Goal: Task Accomplishment & Management: Complete application form

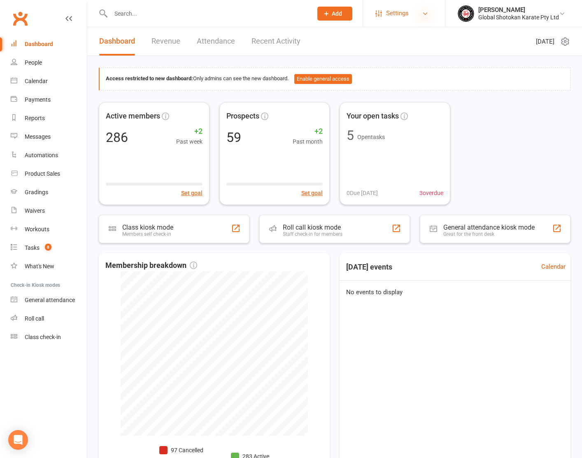
click at [424, 14] on icon at bounding box center [425, 13] width 7 height 7
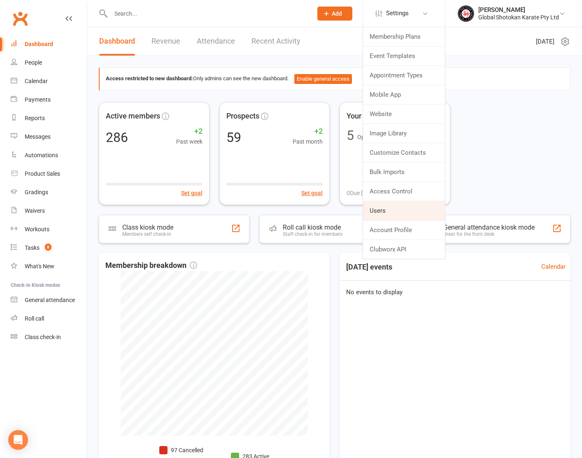
click at [376, 211] on link "Users" at bounding box center [404, 210] width 82 height 19
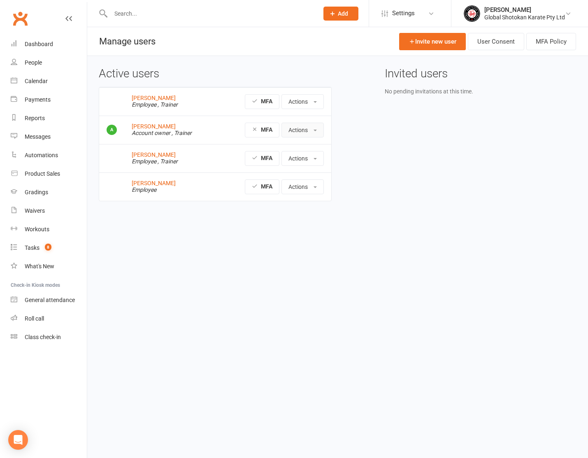
click at [318, 129] on button "Actions" at bounding box center [302, 130] width 42 height 15
click at [316, 102] on span at bounding box center [314, 102] width 3 height 2
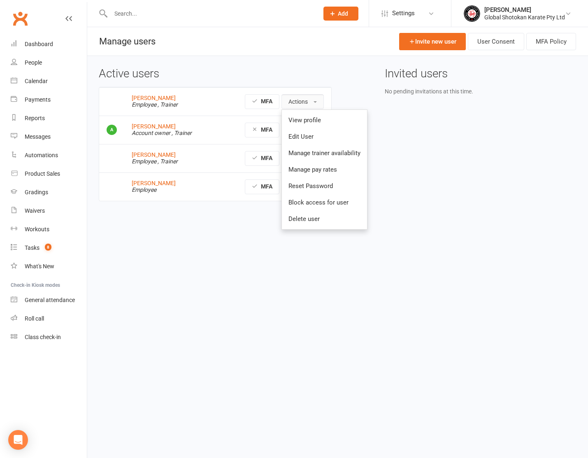
click at [316, 102] on span at bounding box center [314, 102] width 3 height 2
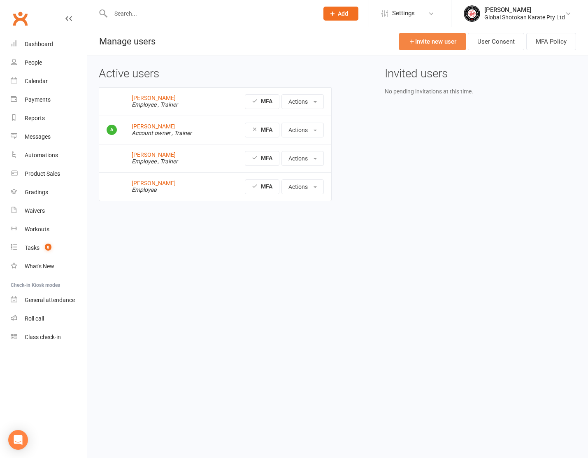
scroll to position [0, 0]
click at [439, 38] on link "Invite new user" at bounding box center [432, 41] width 67 height 17
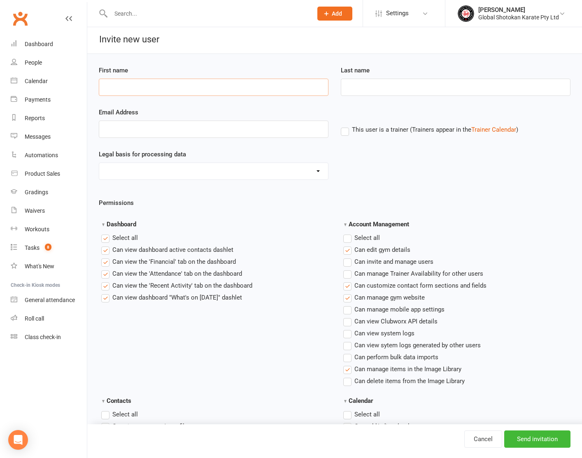
scroll to position [2, 0]
type input "Susheela"
type input "Rollinson"
type input "s"
type input "exceleratedbas@gmail.com"
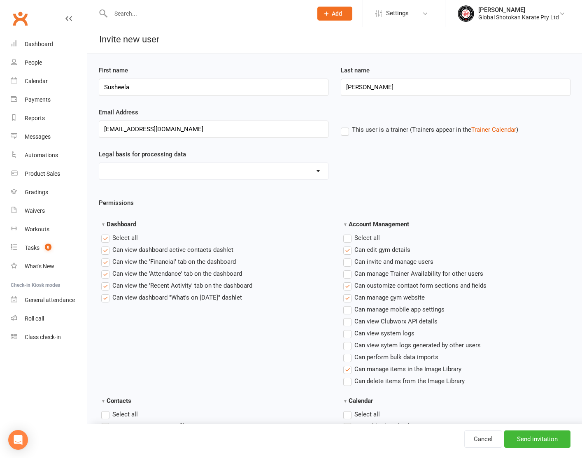
click at [346, 133] on label "This user is a trainer (Trainers appear in the Trainer Calendar )" at bounding box center [429, 129] width 177 height 7
click at [346, 125] on input "This user is a trainer (Trainers appear in the Trainer Calendar )" at bounding box center [343, 125] width 5 height 0
select select "Not Applicable"
click at [108, 235] on label "Select all" at bounding box center [119, 238] width 37 height 10
click at [107, 233] on input "Dashboard" at bounding box center [103, 233] width 5 height 0
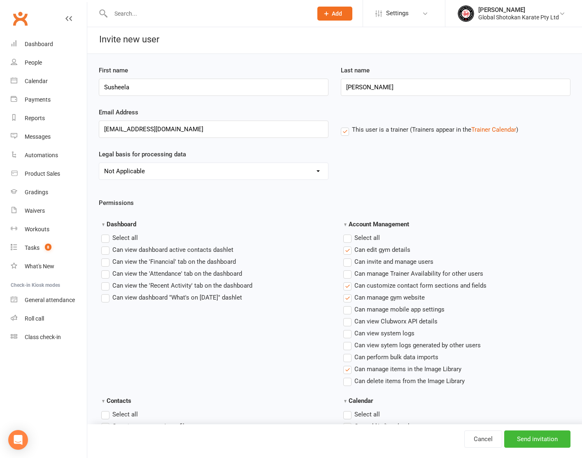
click at [107, 238] on label "Select all" at bounding box center [119, 238] width 37 height 10
click at [107, 233] on input "Dashboard" at bounding box center [103, 233] width 5 height 0
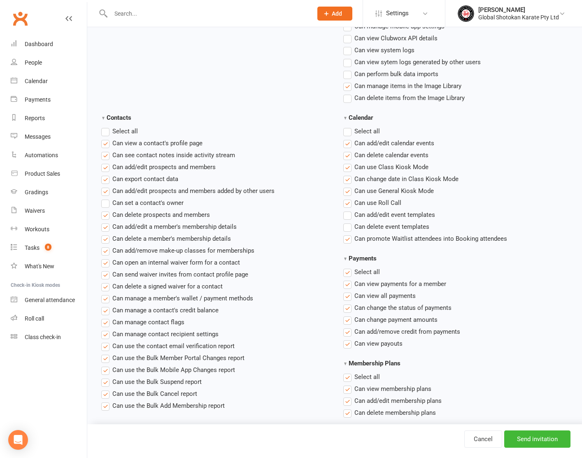
scroll to position [278, 0]
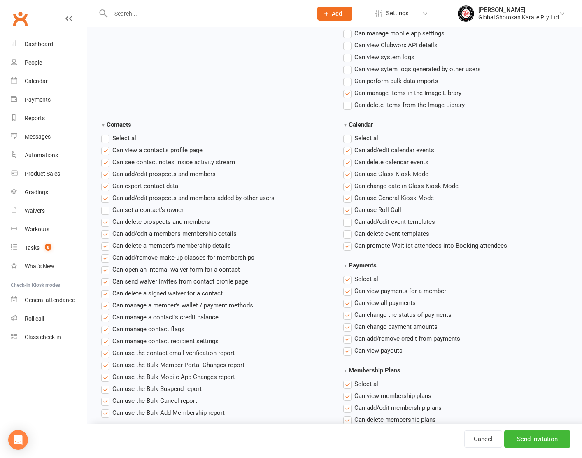
click at [107, 139] on label "Select all" at bounding box center [119, 138] width 37 height 10
click at [107, 133] on input "Contacts" at bounding box center [103, 133] width 5 height 0
click at [347, 138] on label "Select all" at bounding box center [361, 138] width 37 height 10
click at [347, 133] on input "Calendar" at bounding box center [345, 133] width 5 height 0
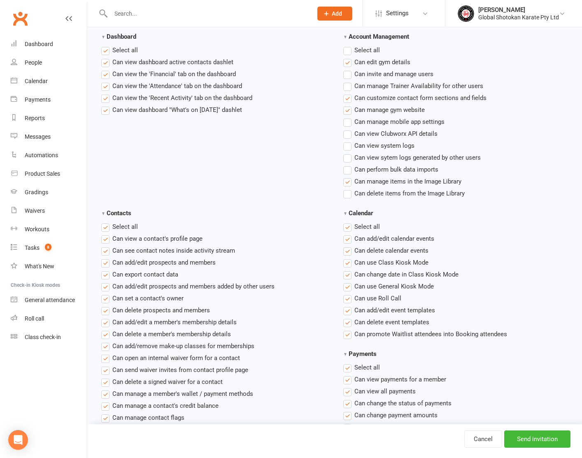
scroll to position [177, 0]
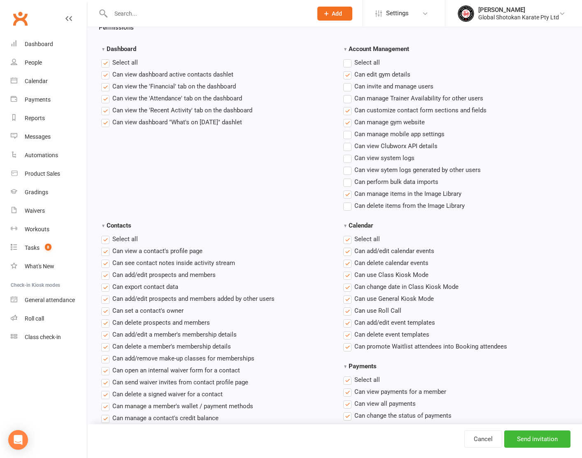
click at [350, 65] on label "Select all" at bounding box center [361, 63] width 37 height 10
click at [348, 58] on input "Account Management" at bounding box center [345, 58] width 5 height 0
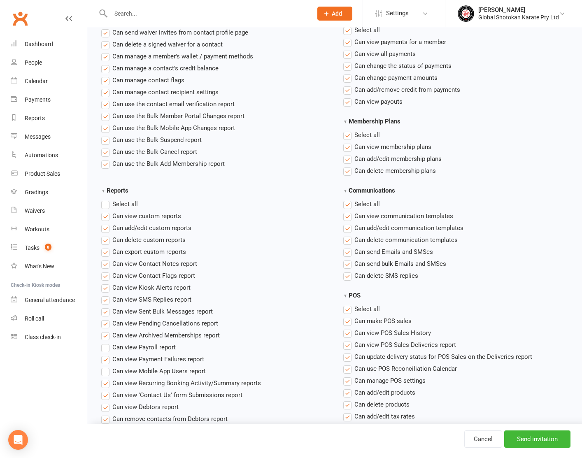
scroll to position [527, 0]
click at [107, 202] on label "Select all" at bounding box center [119, 204] width 37 height 10
click at [107, 199] on input "Reports" at bounding box center [103, 199] width 5 height 0
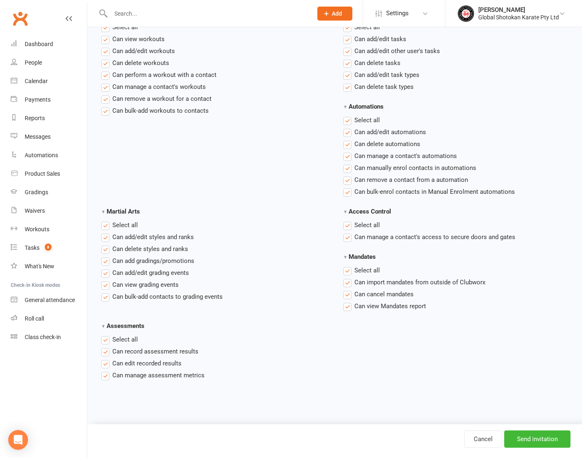
scroll to position [1097, 0]
click at [548, 438] on input "Send invitation" at bounding box center [537, 438] width 66 height 17
